Goal: Task Accomplishment & Management: Use online tool/utility

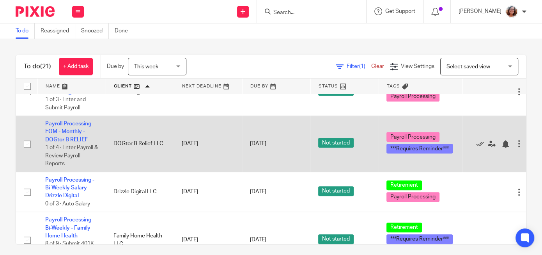
scroll to position [267, 0]
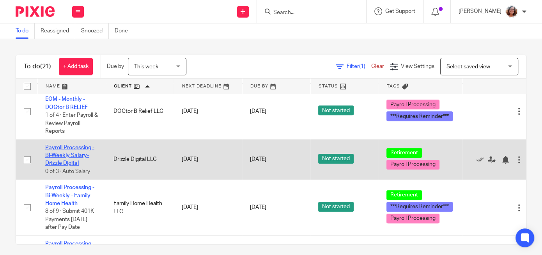
click at [71, 155] on link "Payroll Processing - Bi-Weekly Salary-Drizzle Digital" at bounding box center [69, 155] width 49 height 21
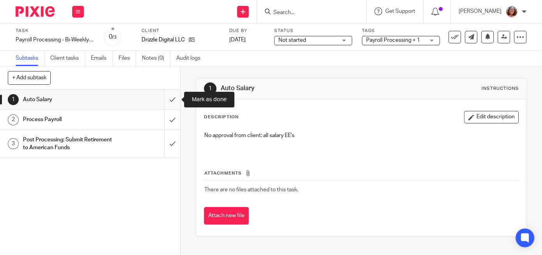
click at [172, 100] on input "submit" at bounding box center [90, 100] width 180 height 20
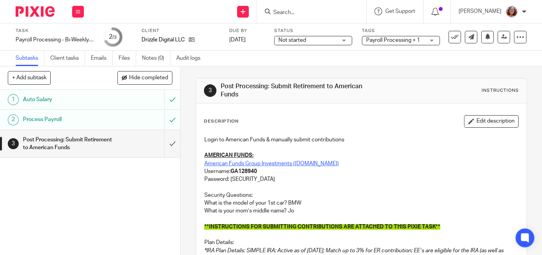
click at [241, 161] on link "American Funds Group Investments ([DOMAIN_NAME])" at bounding box center [271, 163] width 135 height 5
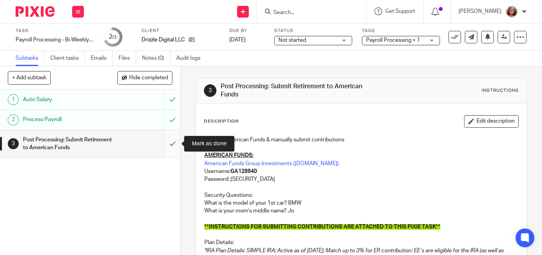
drag, startPoint x: 174, startPoint y: 143, endPoint x: 170, endPoint y: 148, distance: 6.2
click at [174, 143] on input "submit" at bounding box center [90, 144] width 180 height 28
